Goal: Transaction & Acquisition: Purchase product/service

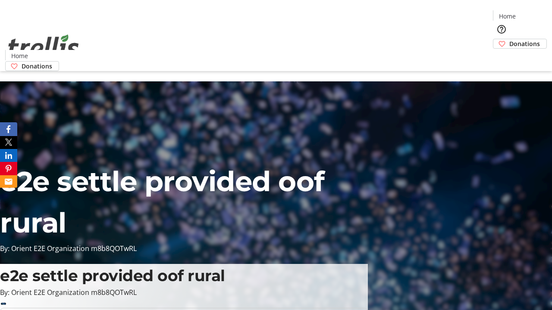
click at [509, 39] on span "Donations" at bounding box center [524, 43] width 31 height 9
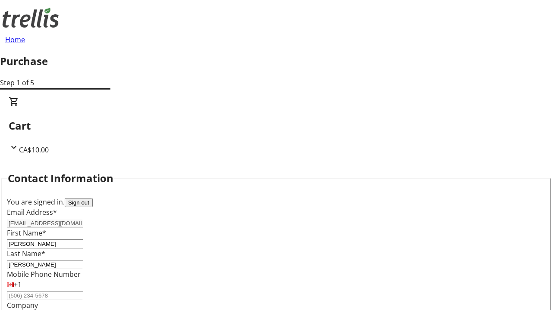
select select "CA"
type input "[STREET_ADDRESS][PERSON_NAME]"
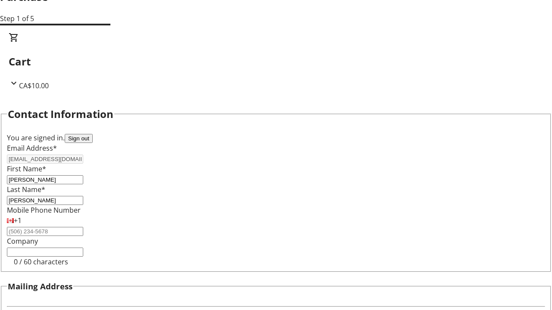
type input "Kelowna"
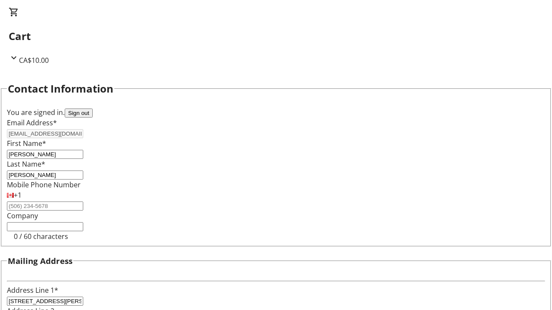
select select "BC"
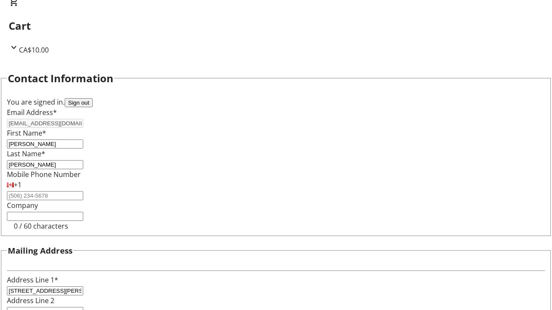
type input "Kelowna"
type input "V1Y 0C2"
